Goal: Task Accomplishment & Management: Manage account settings

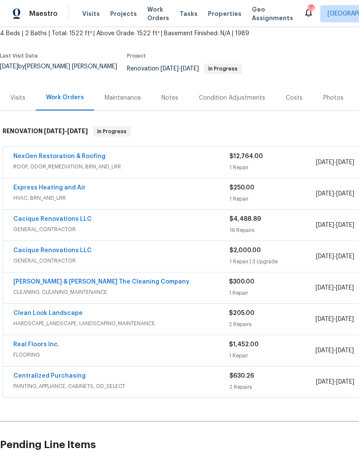
scroll to position [52, 0]
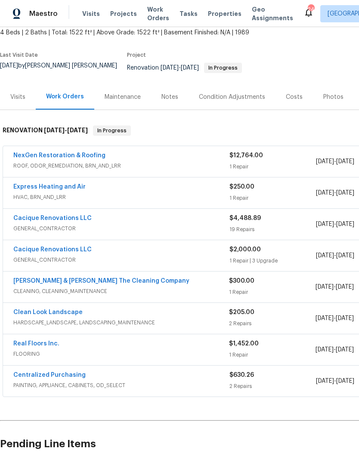
click at [72, 314] on link "Clean Look Landscape" at bounding box center [47, 313] width 69 height 6
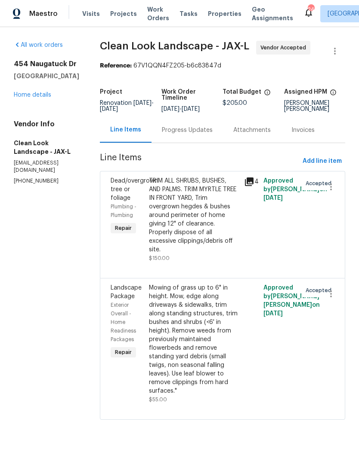
click at [37, 98] on link "Home details" at bounding box center [32, 95] width 37 height 6
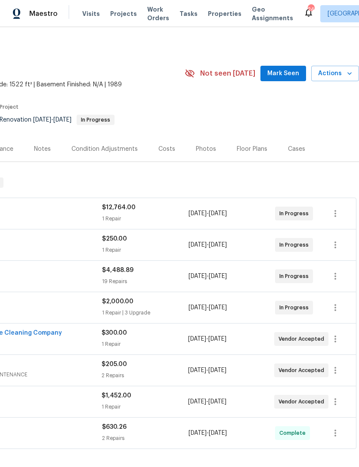
scroll to position [0, 127]
click at [336, 376] on icon "button" at bounding box center [335, 370] width 10 height 10
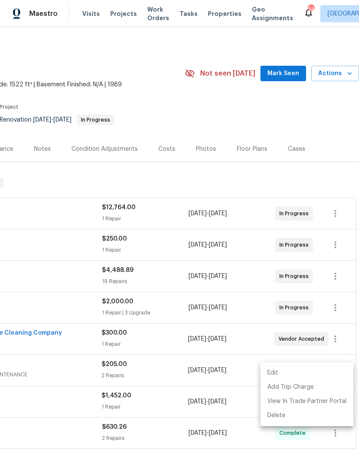
click at [281, 372] on li "Edit" at bounding box center [306, 373] width 93 height 14
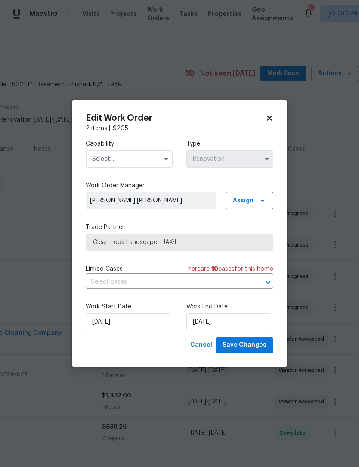
click at [152, 157] on input "text" at bounding box center [129, 158] width 87 height 17
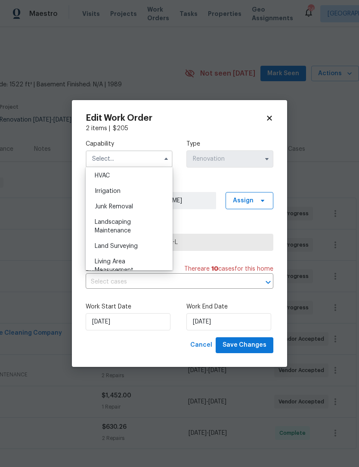
scroll to position [522, 0]
click at [119, 225] on div "Landscaping Maintenance" at bounding box center [129, 225] width 83 height 24
type input "Landscaping Maintenance"
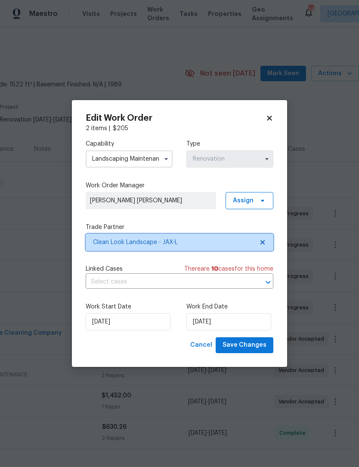
click at [190, 242] on span "Clean Look Landscape - JAX-L" at bounding box center [173, 242] width 160 height 9
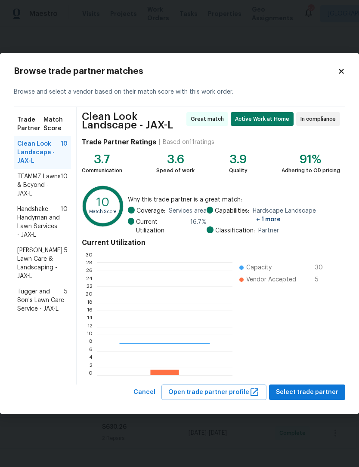
scroll to position [120, 135]
click at [34, 178] on span "TEAMMZ Lawns & Beyond - JAX-L" at bounding box center [38, 185] width 43 height 26
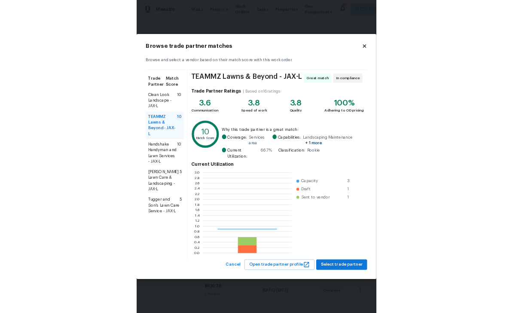
scroll to position [120, 133]
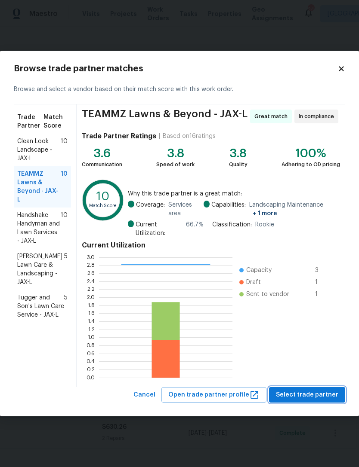
click at [330, 396] on span "Select trade partner" at bounding box center [307, 395] width 62 height 11
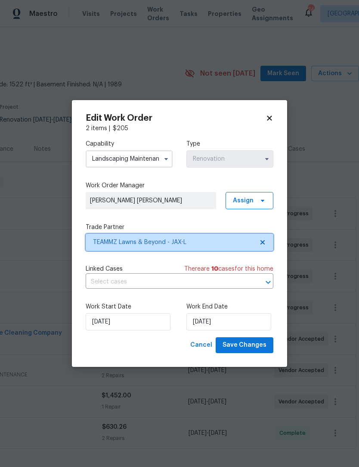
scroll to position [0, 0]
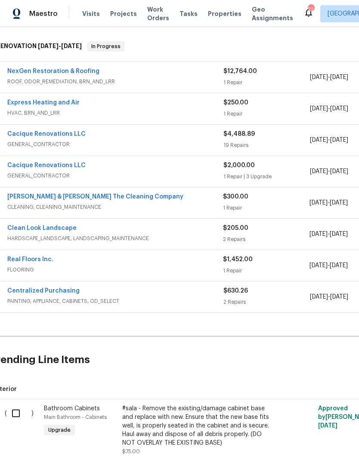
scroll to position [135, 6]
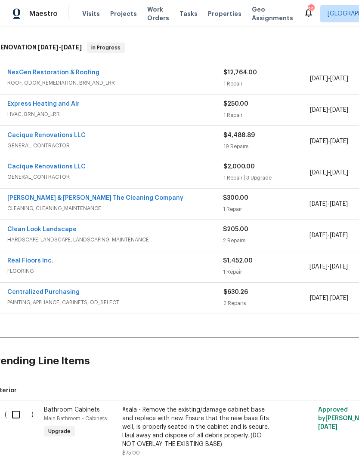
click at [65, 271] on span "FLOORING" at bounding box center [114, 271] width 215 height 9
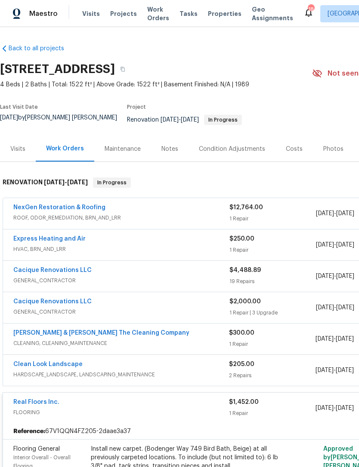
scroll to position [0, 0]
click at [293, 157] on div "Costs" at bounding box center [293, 148] width 37 height 25
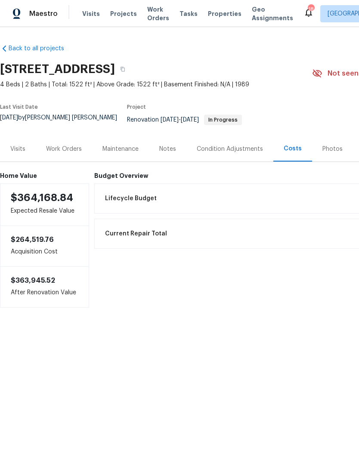
click at [68, 153] on div "Work Orders" at bounding box center [64, 149] width 36 height 9
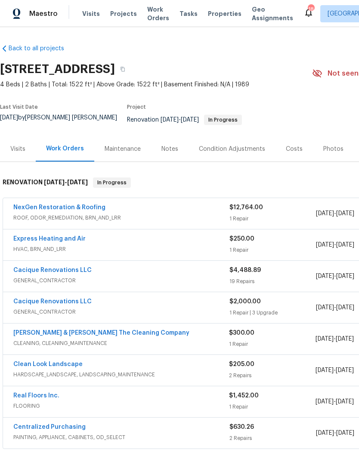
click at [232, 151] on div "Condition Adjustments" at bounding box center [232, 149] width 66 height 9
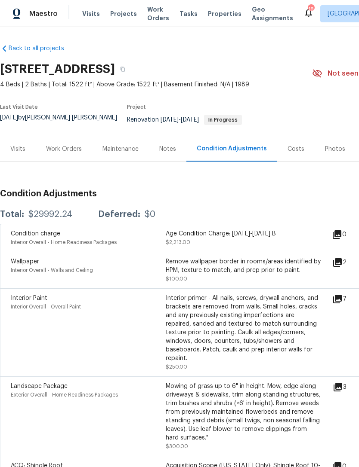
click at [294, 152] on div "Costs" at bounding box center [295, 149] width 17 height 9
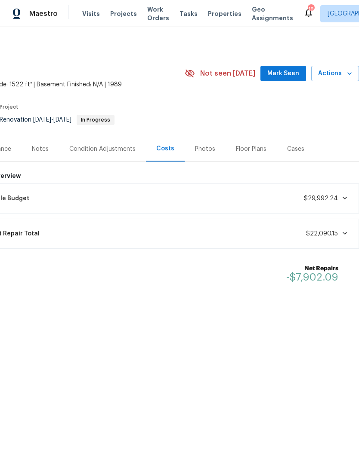
scroll to position [0, 127]
click at [114, 153] on div "Condition Adjustments" at bounding box center [102, 149] width 66 height 9
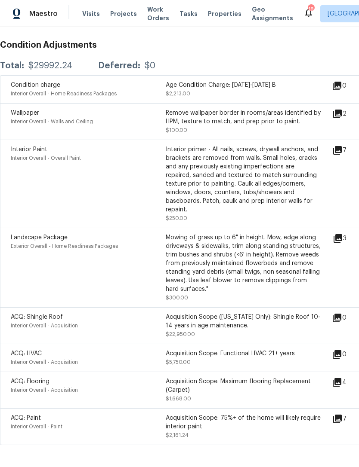
scroll to position [148, 0]
click at [242, 385] on div "Acquisition Scope: Maximum flooring Replacement (Carpet)" at bounding box center [243, 386] width 155 height 17
click at [124, 383] on div "ACQ: Flooring" at bounding box center [88, 382] width 155 height 9
click at [53, 388] on span "Interior Overall - Acquisition" at bounding box center [44, 390] width 67 height 5
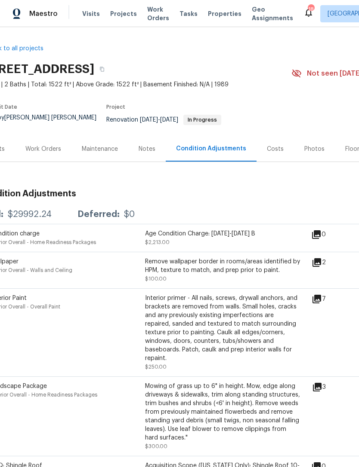
scroll to position [0, 21]
click at [271, 153] on div "Costs" at bounding box center [274, 149] width 17 height 9
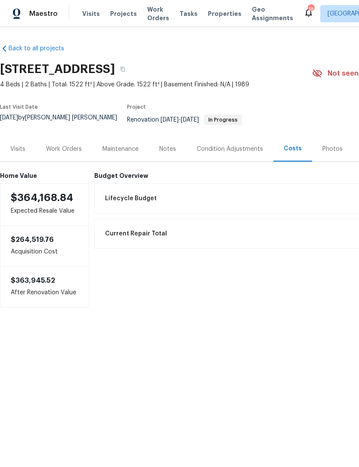
click at [66, 157] on div "Work Orders" at bounding box center [64, 148] width 56 height 25
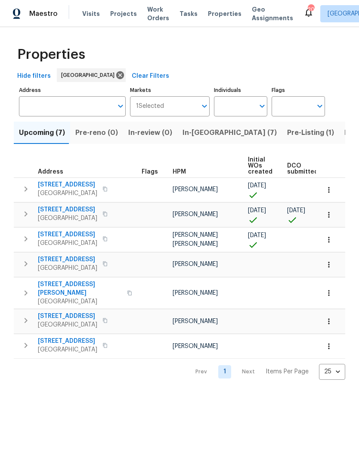
click at [183, 175] on span "HPM" at bounding box center [178, 172] width 13 height 6
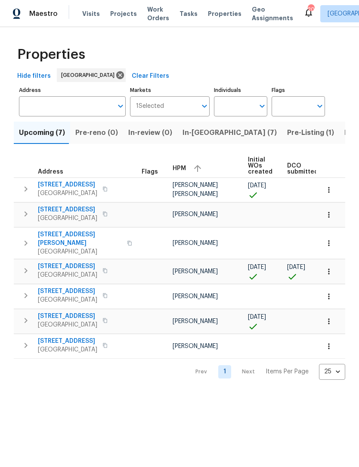
click at [287, 139] on span "Pre-Listing (1)" at bounding box center [310, 133] width 47 height 12
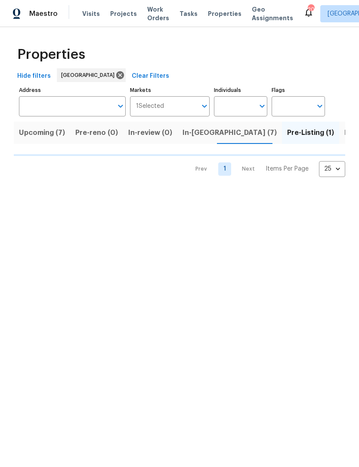
click at [200, 139] on span "In-reno (7)" at bounding box center [229, 133] width 94 height 12
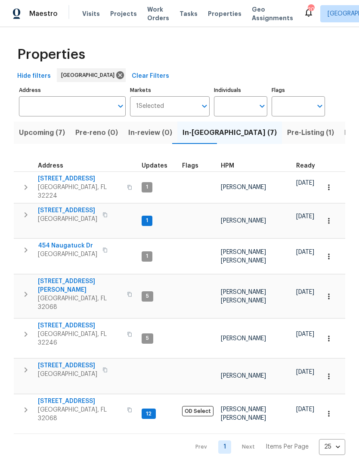
click at [221, 169] on span "HPM" at bounding box center [227, 166] width 13 height 6
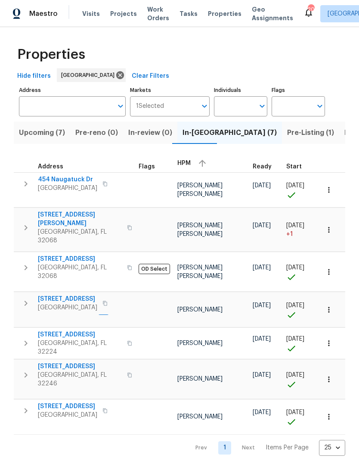
scroll to position [0, 43]
click at [38, 255] on span "2070 Tickford St" at bounding box center [80, 259] width 84 height 9
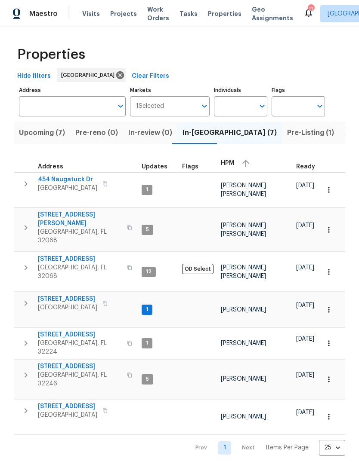
scroll to position [0, 0]
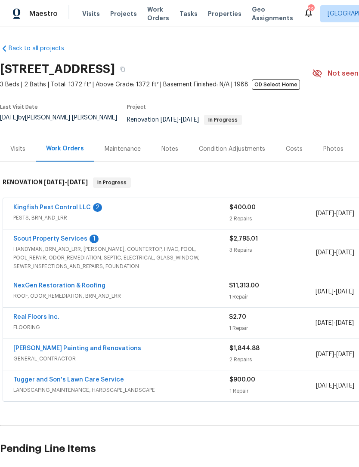
click at [70, 211] on link "Kingfish Pest Control LLC" at bounding box center [51, 208] width 77 height 6
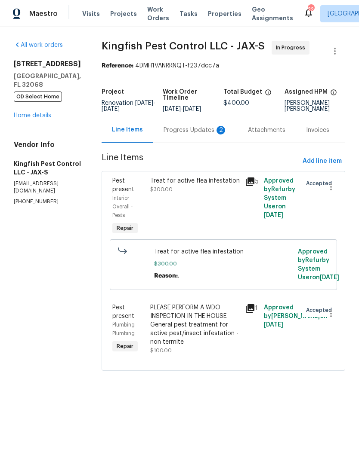
click at [199, 135] on div "Progress Updates 2" at bounding box center [195, 130] width 64 height 9
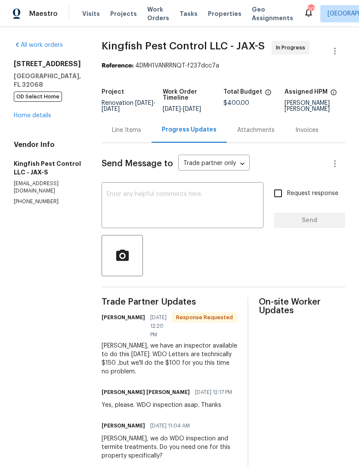
click at [129, 135] on div "Line Items" at bounding box center [126, 130] width 29 height 9
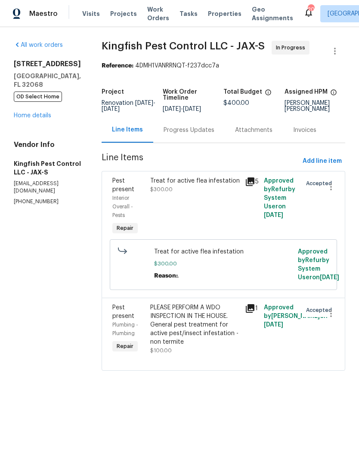
click at [37, 115] on link "Home details" at bounding box center [32, 116] width 37 height 6
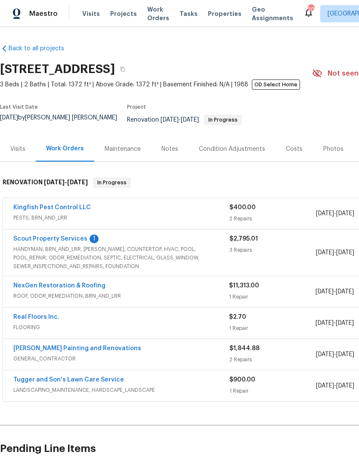
click at [55, 239] on link "Scout Property Services" at bounding box center [50, 239] width 74 height 6
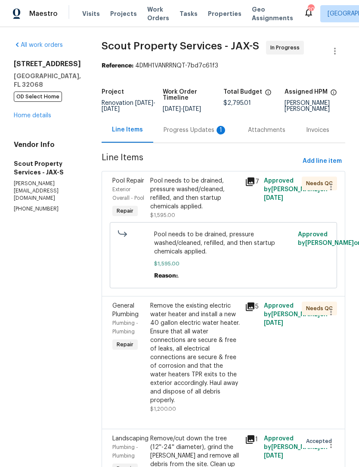
click at [173, 135] on div "Progress Updates 1" at bounding box center [195, 130] width 64 height 9
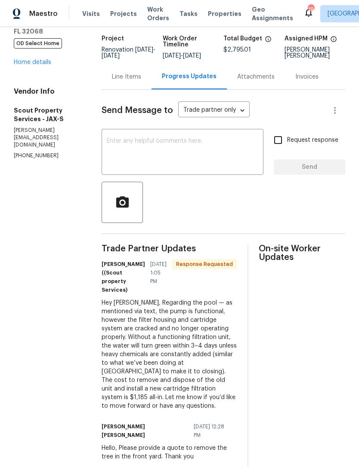
scroll to position [53, 0]
click at [28, 66] on link "Home details" at bounding box center [32, 63] width 37 height 6
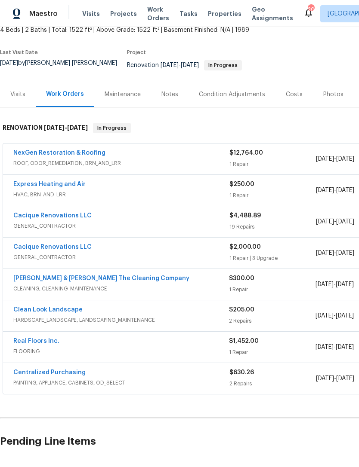
scroll to position [54, 0]
click at [174, 343] on div "Real Floors Inc." at bounding box center [120, 342] width 215 height 10
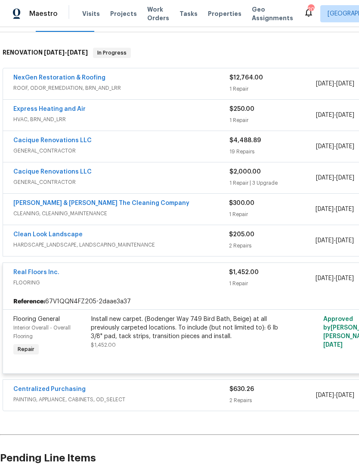
scroll to position [130, 0]
click at [204, 334] on div "Install new carpet. (Bodenger Way 749 Bird Bath, Beige) at all previously carpe…" at bounding box center [185, 328] width 188 height 26
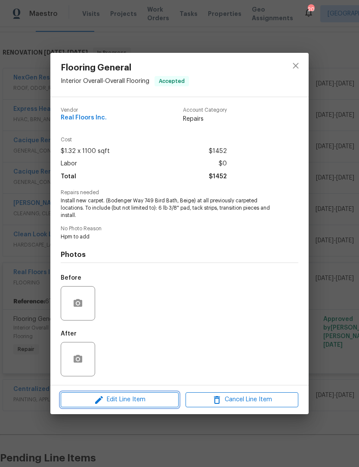
click at [144, 403] on span "Edit Line Item" at bounding box center [119, 400] width 113 height 11
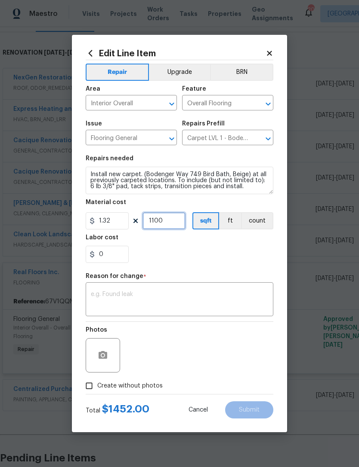
click at [166, 227] on input "1100" at bounding box center [163, 220] width 43 height 17
type input "1"
click at [114, 221] on input "1.32" at bounding box center [107, 220] width 43 height 17
type input "1696.28"
click at [202, 302] on textarea at bounding box center [179, 300] width 177 height 18
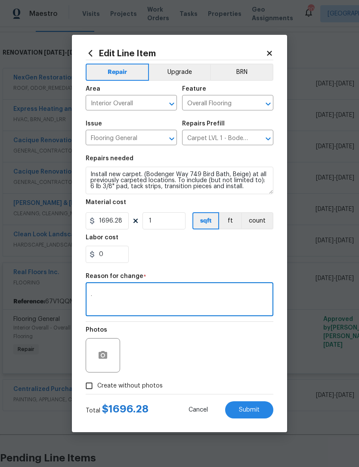
type textarea "."
click at [239, 256] on div "0" at bounding box center [179, 254] width 187 height 17
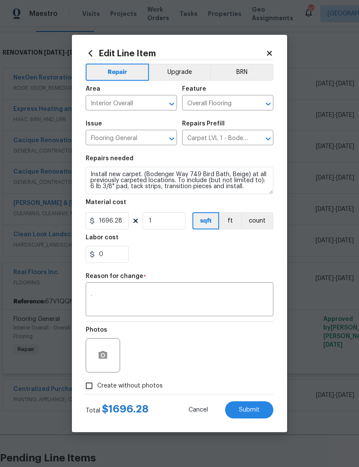
click at [252, 416] on button "Submit" at bounding box center [249, 410] width 48 height 17
type input "1100"
type input "1.32"
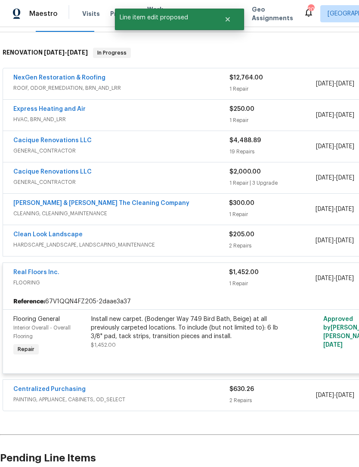
click at [40, 276] on link "Real Floors Inc." at bounding box center [36, 273] width 46 height 6
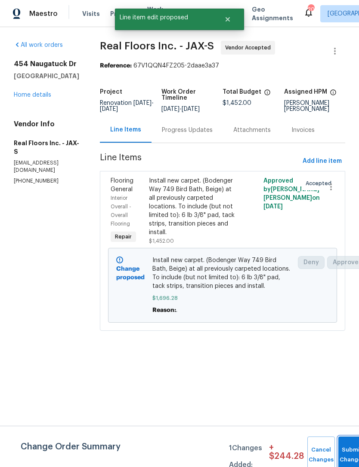
click at [347, 442] on button "Submit Changes" at bounding box center [352, 455] width 28 height 37
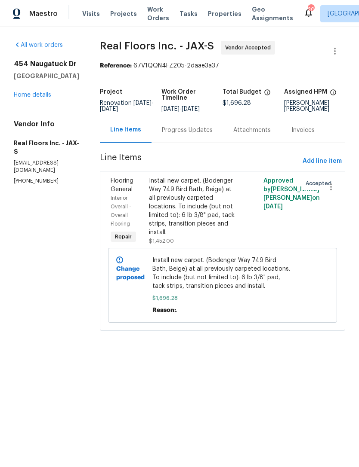
click at [38, 98] on link "Home details" at bounding box center [32, 95] width 37 height 6
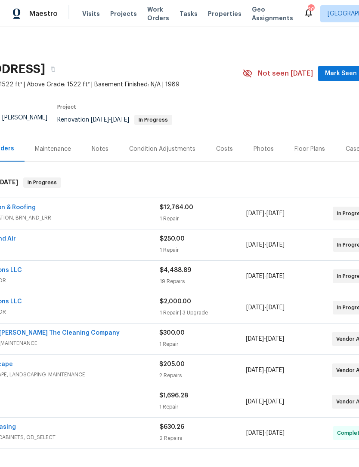
scroll to position [0, 70]
click at [221, 152] on div "Costs" at bounding box center [224, 149] width 17 height 9
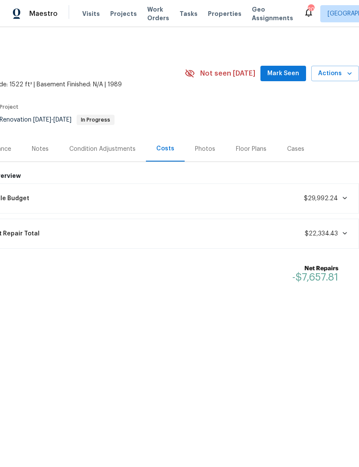
scroll to position [0, 127]
click at [166, 359] on html "Maestro Visits Projects Work Orders Tasks Properties Geo Assignments 20 Jackson…" at bounding box center [179, 179] width 359 height 359
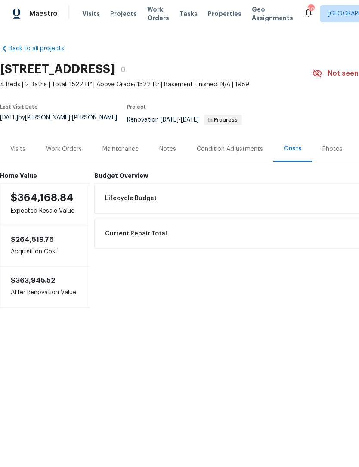
scroll to position [0, 0]
click at [71, 147] on div "Work Orders" at bounding box center [64, 149] width 36 height 9
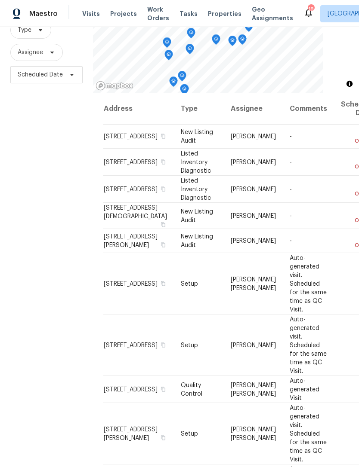
scroll to position [92, 0]
click at [0, 0] on icon at bounding box center [0, 0] width 0 height 0
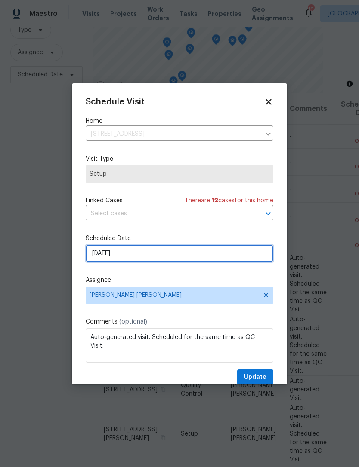
click at [184, 249] on input "[DATE]" at bounding box center [179, 253] width 187 height 17
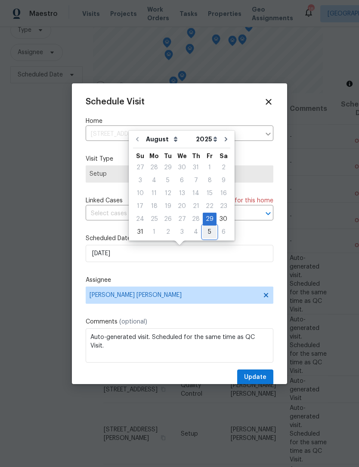
click at [205, 233] on div "5" at bounding box center [209, 232] width 14 height 12
type input "[DATE]"
select select "8"
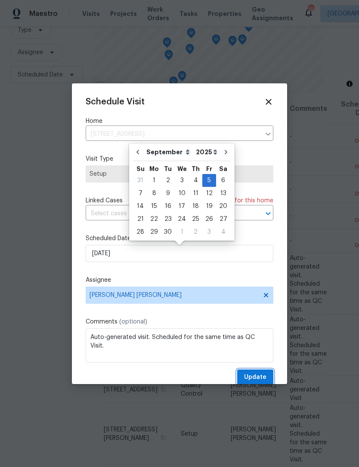
click at [259, 379] on span "Update" at bounding box center [255, 377] width 22 height 11
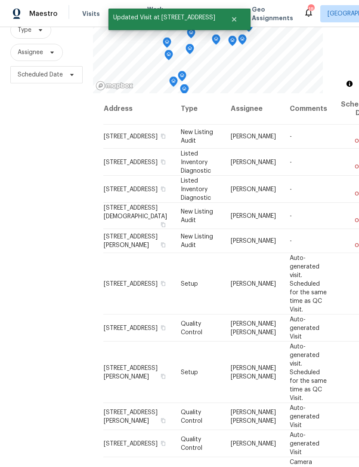
click at [0, 0] on icon at bounding box center [0, 0] width 0 height 0
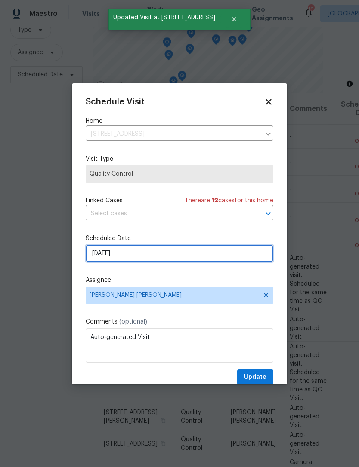
click at [187, 252] on input "[DATE]" at bounding box center [179, 253] width 187 height 17
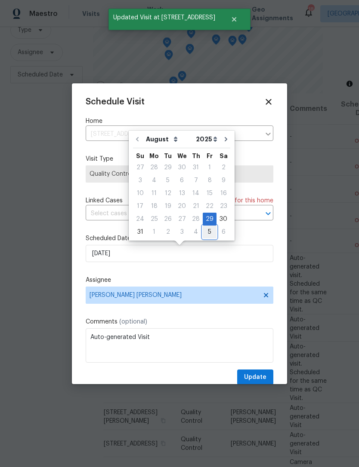
click at [204, 231] on div "5" at bounding box center [209, 232] width 14 height 12
type input "[DATE]"
select select "8"
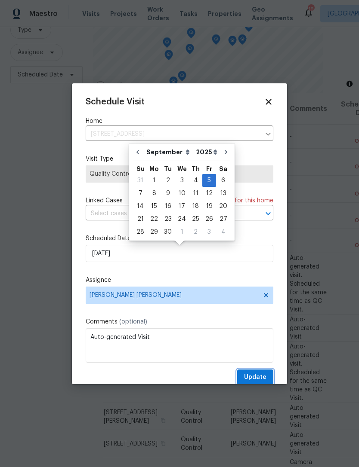
click at [259, 374] on span "Update" at bounding box center [255, 377] width 22 height 11
